Goal: Check status: Check status

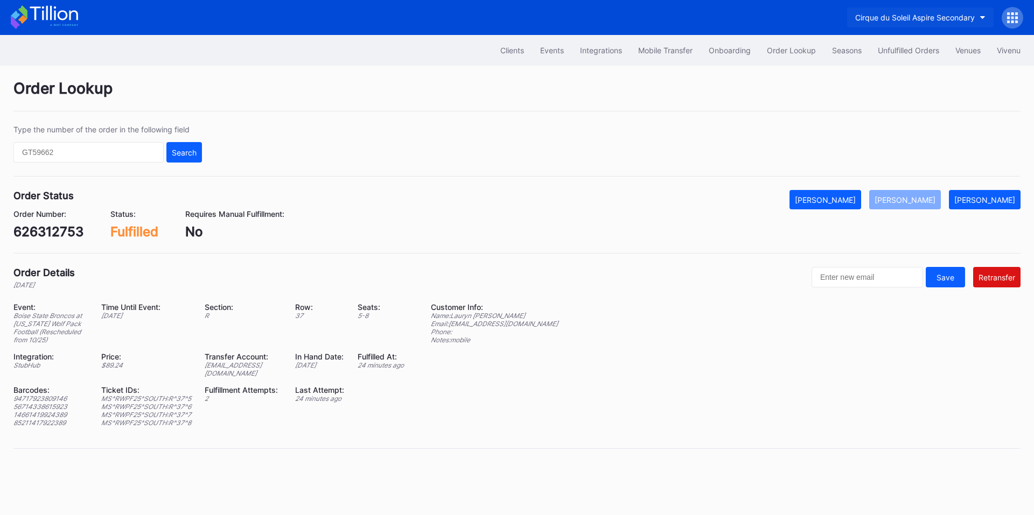
click at [910, 20] on div "Cirque du Soleil Aspire Secondary" at bounding box center [915, 17] width 120 height 9
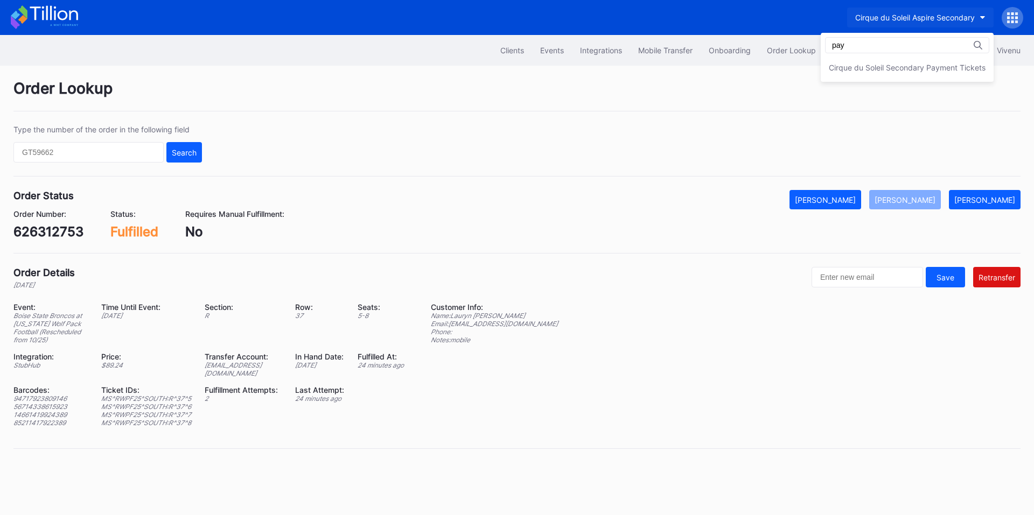
type input "pay"
click at [903, 66] on div "Cirque du Soleil Secondary Payment Tickets" at bounding box center [907, 67] width 157 height 9
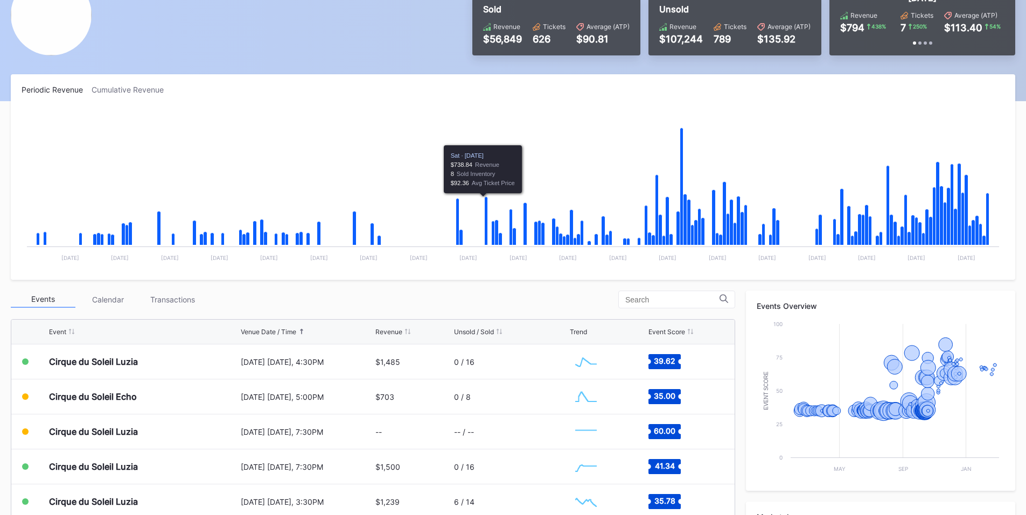
scroll to position [125, 0]
